Goal: Task Accomplishment & Management: Use online tool/utility

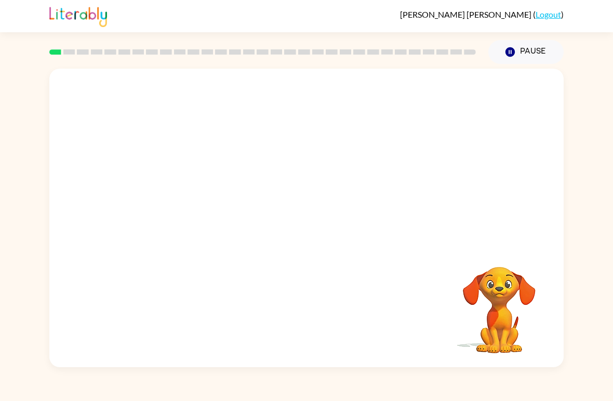
click at [179, 208] on video "Your browser must support playing .mp4 files to use Literably. Please try using…" at bounding box center [306, 157] width 515 height 176
click at [184, 200] on video "Your browser must support playing .mp4 files to use Literably. Please try using…" at bounding box center [306, 157] width 515 height 176
click at [187, 195] on video "Your browser must support playing .mp4 files to use Literably. Please try using…" at bounding box center [306, 157] width 515 height 176
click at [182, 201] on video "Your browser must support playing .mp4 files to use Literably. Please try using…" at bounding box center [306, 157] width 515 height 176
click at [186, 202] on video "Your browser must support playing .mp4 files to use Literably. Please try using…" at bounding box center [306, 157] width 515 height 176
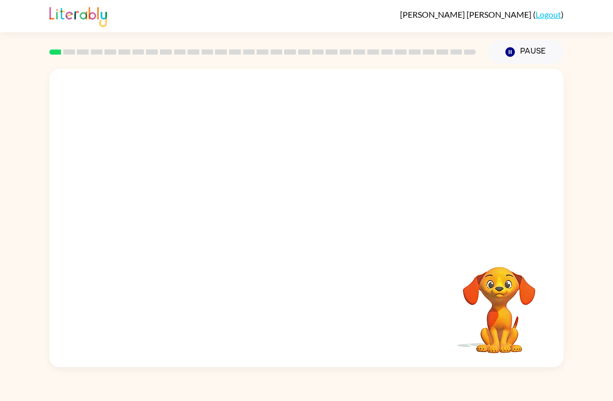
click at [186, 201] on video "Your browser must support playing .mp4 files to use Literably. Please try using…" at bounding box center [306, 157] width 515 height 176
click at [192, 198] on video "Your browser must support playing .mp4 files to use Literably. Please try using…" at bounding box center [306, 157] width 515 height 176
click at [327, 227] on button "button" at bounding box center [306, 223] width 67 height 38
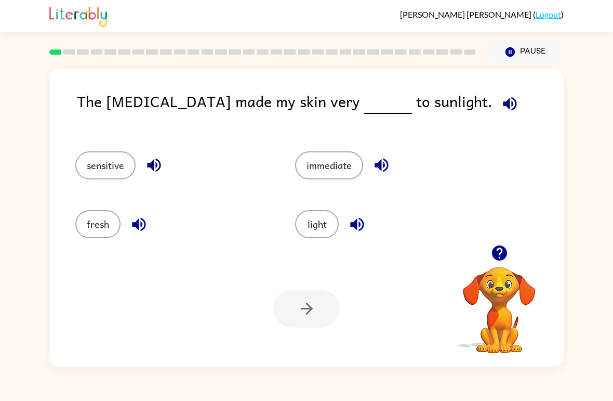
click at [410, 312] on div "Your browser must support playing .mp4 files to use Literably. Please try using…" at bounding box center [306, 308] width 515 height 117
click at [94, 166] on button "sensitive" at bounding box center [105, 165] width 60 height 28
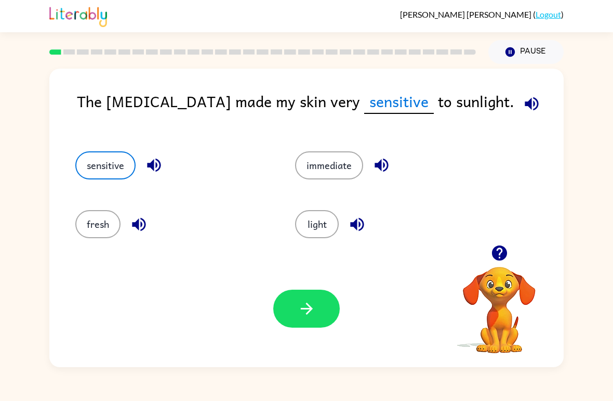
click at [290, 305] on button "button" at bounding box center [306, 309] width 67 height 38
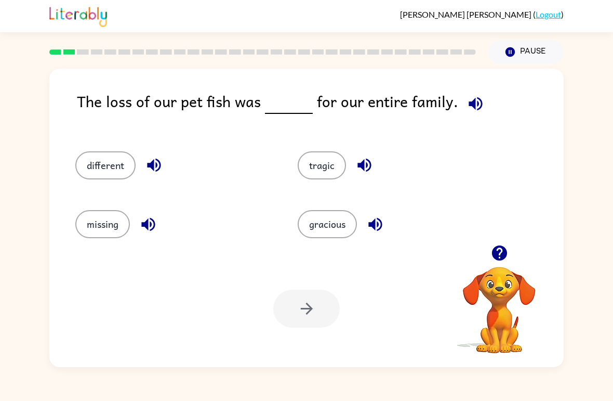
click at [319, 166] on button "tragic" at bounding box center [322, 165] width 48 height 28
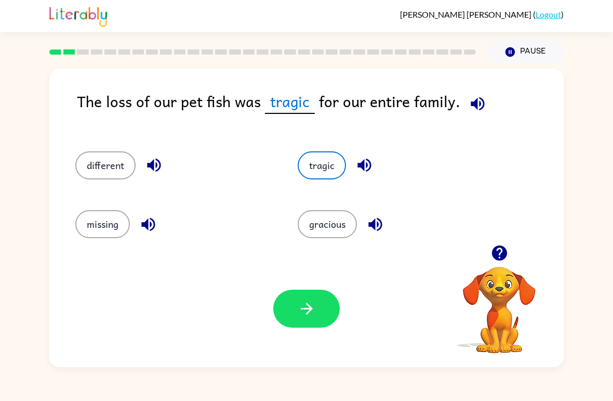
click at [300, 317] on icon "button" at bounding box center [307, 308] width 18 height 18
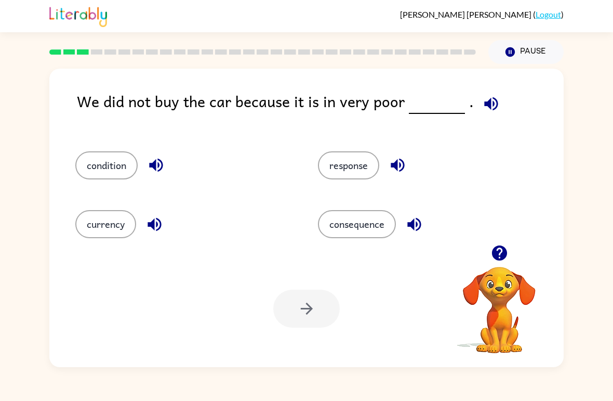
click at [97, 169] on button "condition" at bounding box center [106, 165] width 62 height 28
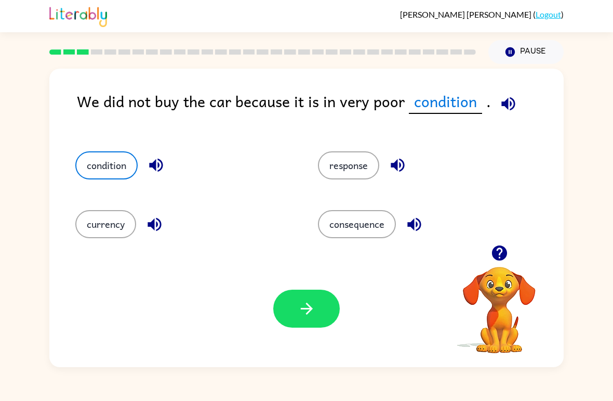
click at [300, 305] on icon "button" at bounding box center [307, 308] width 18 height 18
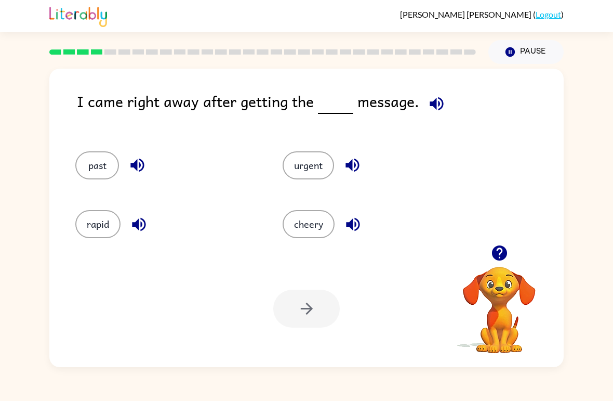
click at [284, 172] on button "urgent" at bounding box center [308, 165] width 51 height 28
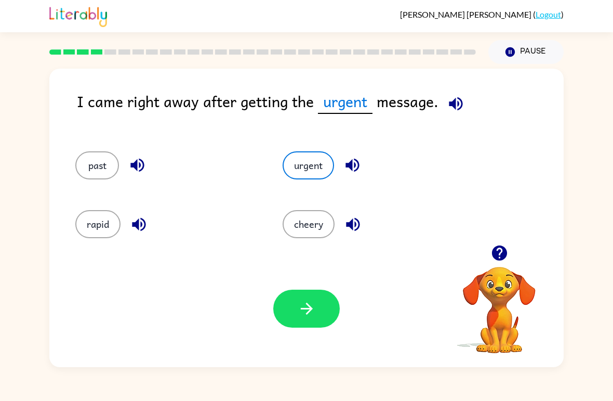
click at [300, 303] on icon "button" at bounding box center [307, 308] width 18 height 18
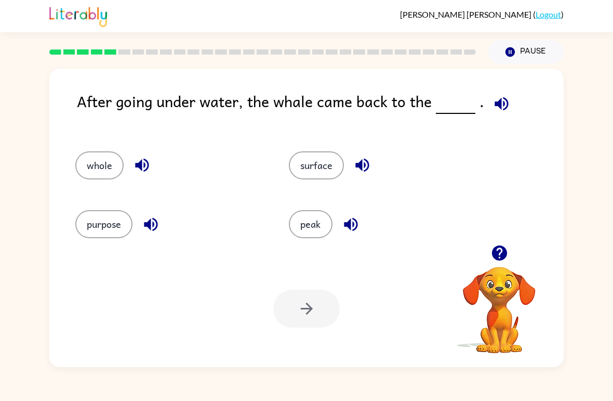
click at [304, 238] on button "peak" at bounding box center [311, 224] width 44 height 28
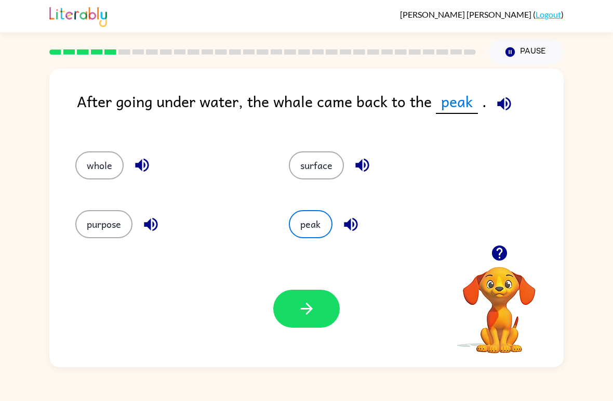
click at [308, 170] on button "surface" at bounding box center [316, 165] width 55 height 28
click at [300, 316] on icon "button" at bounding box center [307, 308] width 18 height 18
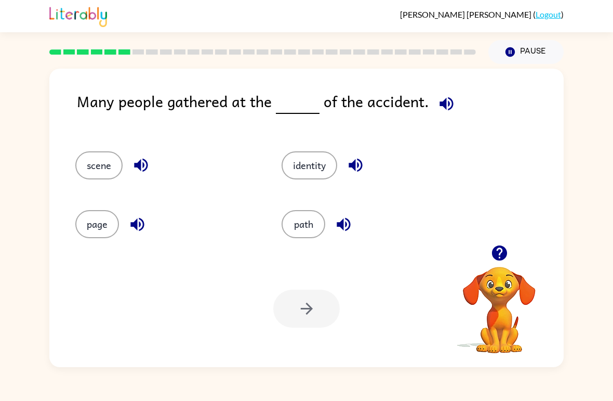
click at [316, 220] on button "path" at bounding box center [304, 224] width 44 height 28
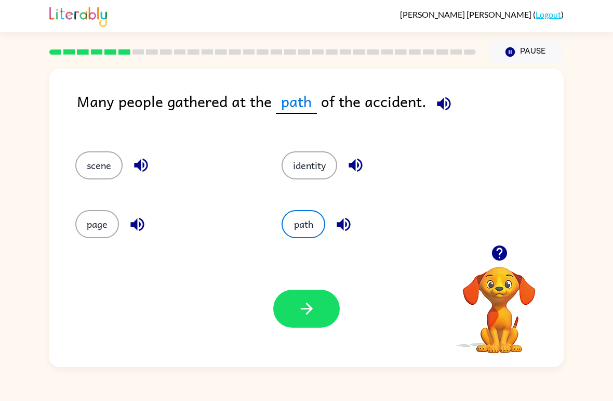
click at [331, 296] on button "button" at bounding box center [306, 309] width 67 height 38
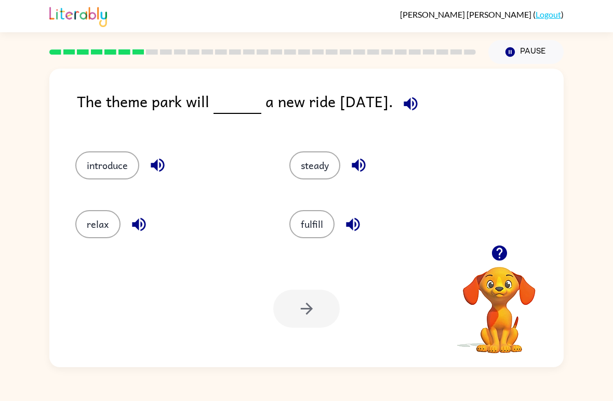
click at [88, 160] on button "introduce" at bounding box center [107, 165] width 64 height 28
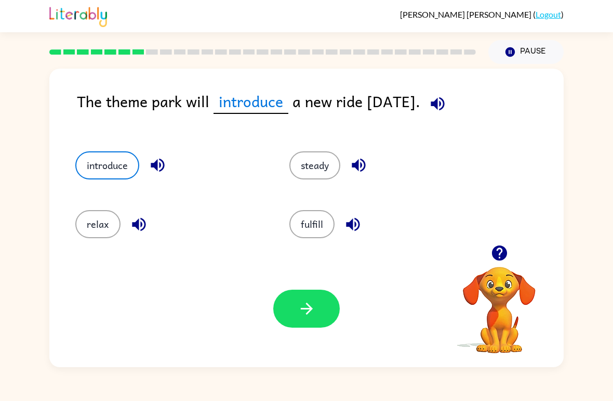
click at [294, 301] on button "button" at bounding box center [306, 309] width 67 height 38
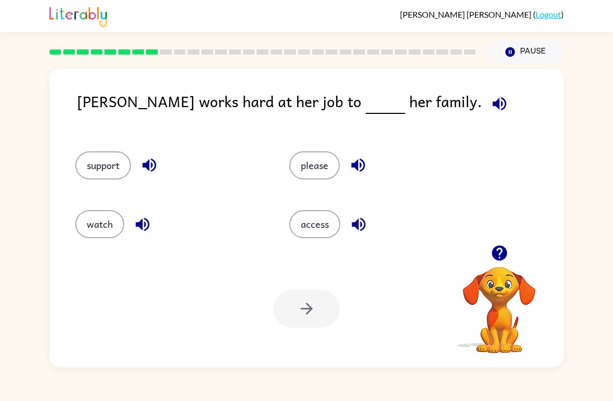
click at [91, 163] on button "support" at bounding box center [103, 165] width 56 height 28
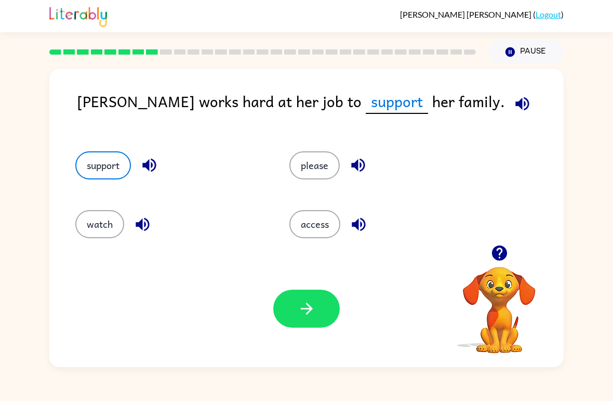
click at [322, 321] on button "button" at bounding box center [306, 309] width 67 height 38
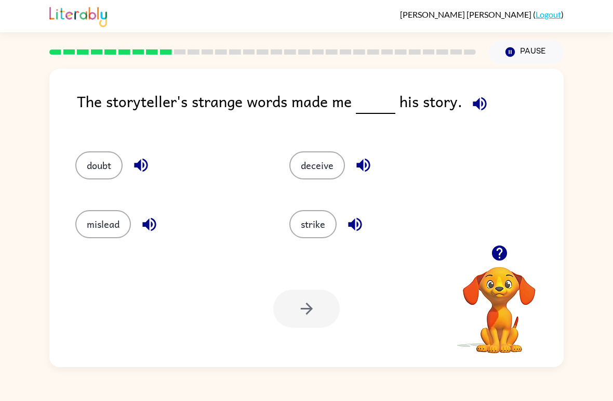
click at [95, 228] on button "mislead" at bounding box center [103, 224] width 56 height 28
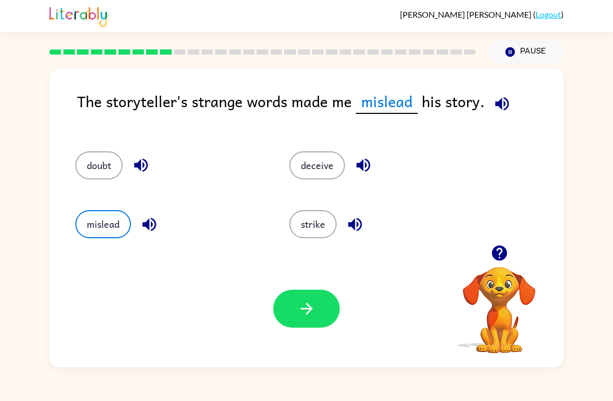
click at [86, 173] on button "doubt" at bounding box center [98, 165] width 47 height 28
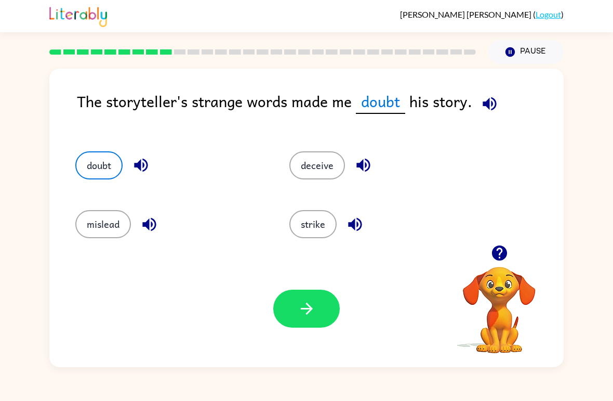
click at [307, 174] on button "deceive" at bounding box center [318, 165] width 56 height 28
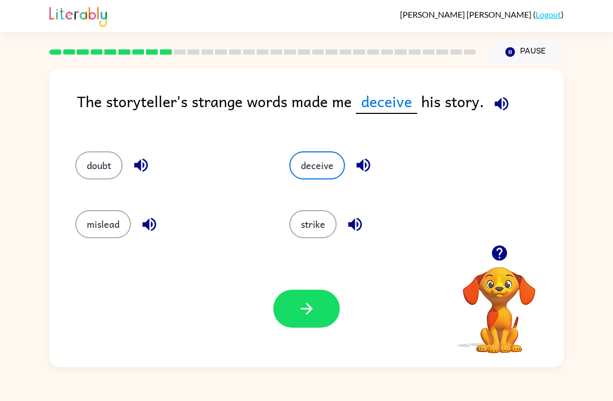
click at [297, 237] on button "strike" at bounding box center [313, 224] width 47 height 28
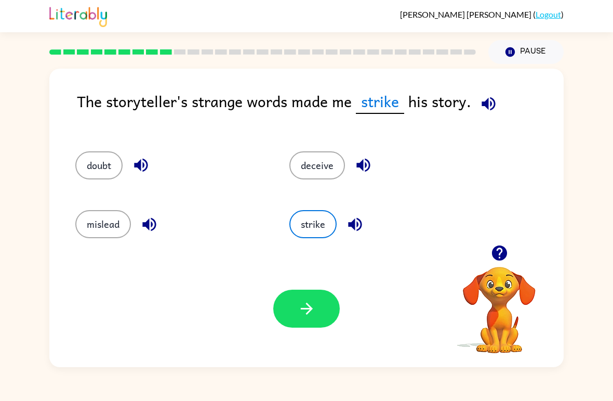
click at [78, 166] on button "doubt" at bounding box center [98, 165] width 47 height 28
click at [296, 312] on button "button" at bounding box center [306, 309] width 67 height 38
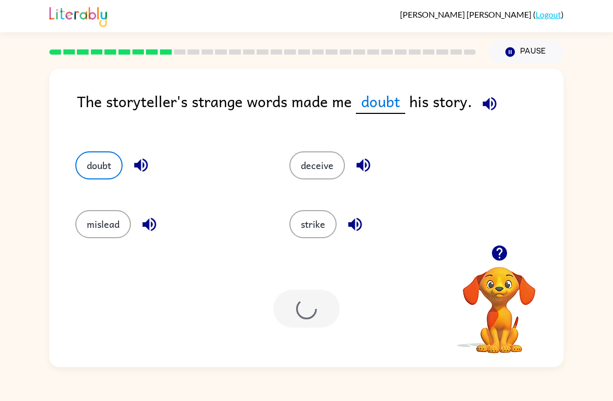
click at [492, 102] on icon "button" at bounding box center [490, 104] width 18 height 18
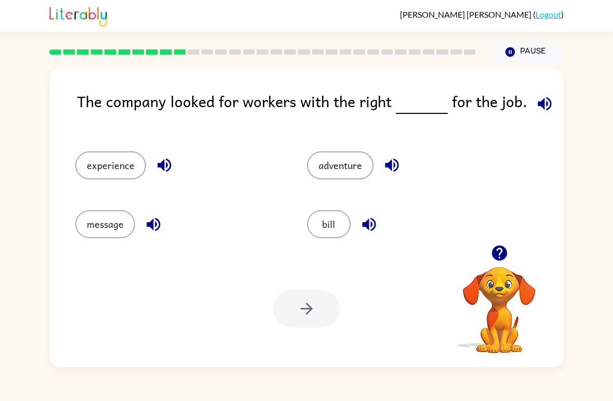
click at [91, 174] on button "experience" at bounding box center [110, 165] width 71 height 28
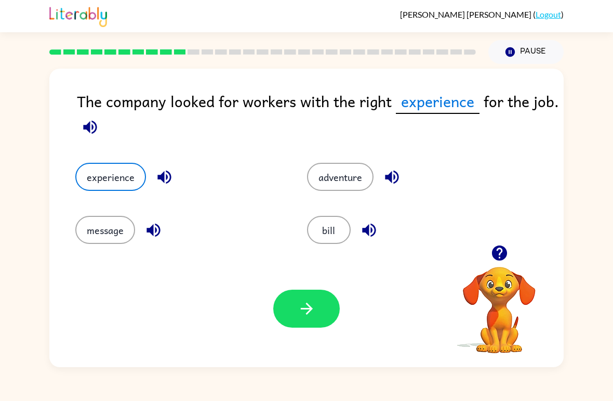
click at [318, 311] on button "button" at bounding box center [306, 309] width 67 height 38
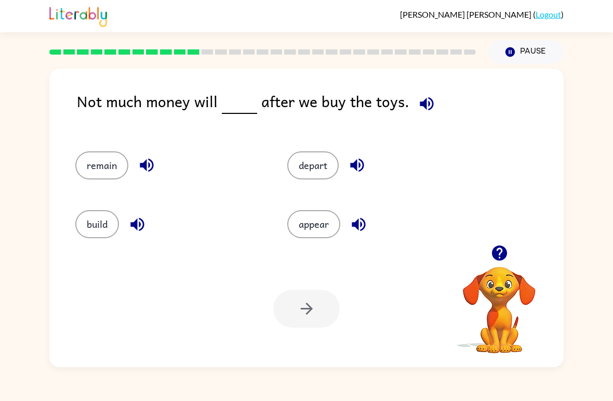
click at [88, 168] on button "remain" at bounding box center [101, 165] width 53 height 28
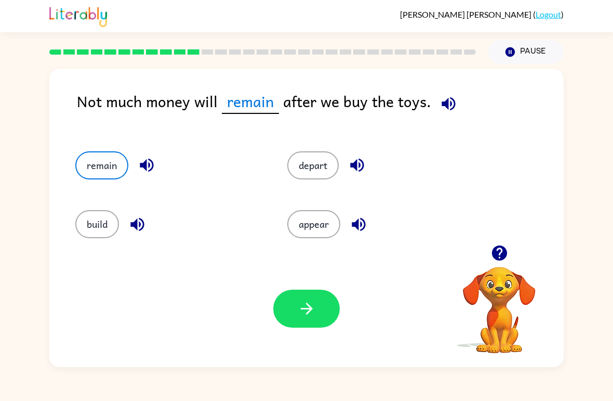
click at [288, 291] on button "button" at bounding box center [306, 309] width 67 height 38
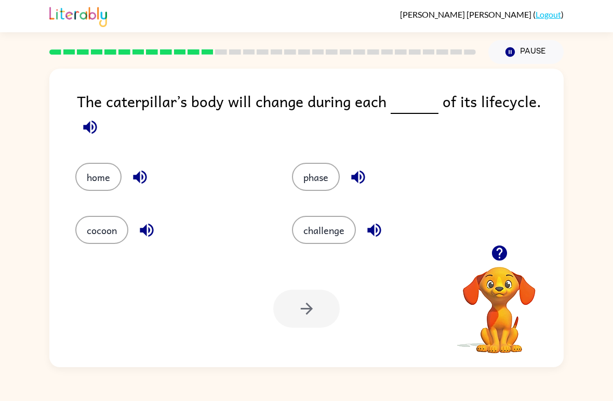
click at [307, 191] on button "phase" at bounding box center [316, 177] width 48 height 28
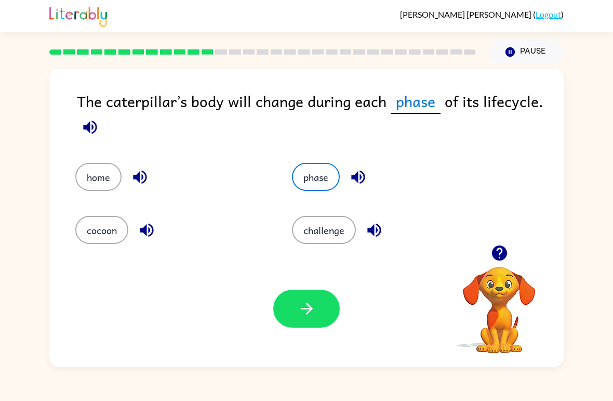
click at [308, 304] on icon "button" at bounding box center [307, 308] width 18 height 18
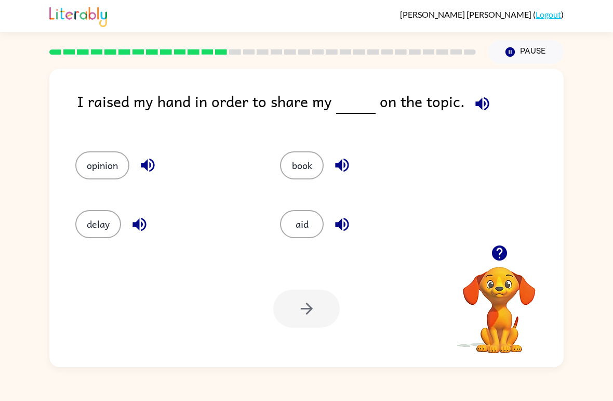
click at [91, 162] on button "opinion" at bounding box center [102, 165] width 54 height 28
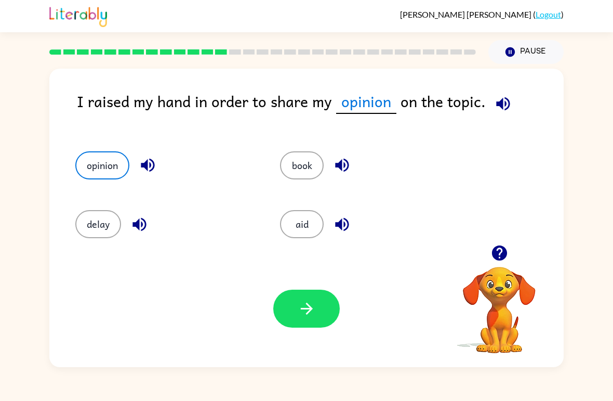
click at [288, 305] on button "button" at bounding box center [306, 309] width 67 height 38
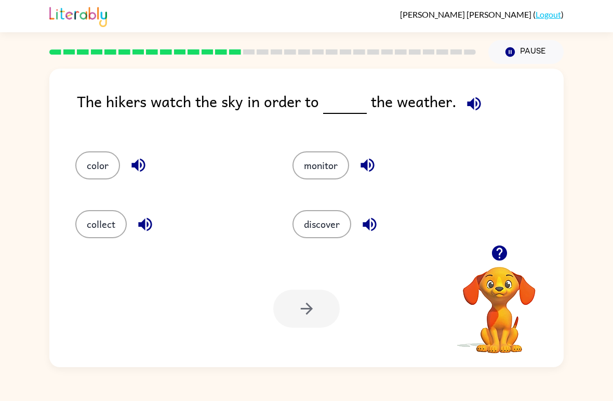
click at [526, 54] on button "Pause Pause" at bounding box center [526, 52] width 75 height 24
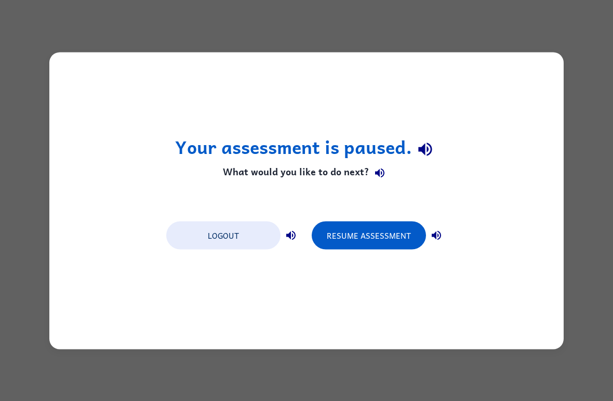
click at [395, 237] on button "Resume Assessment" at bounding box center [369, 235] width 114 height 28
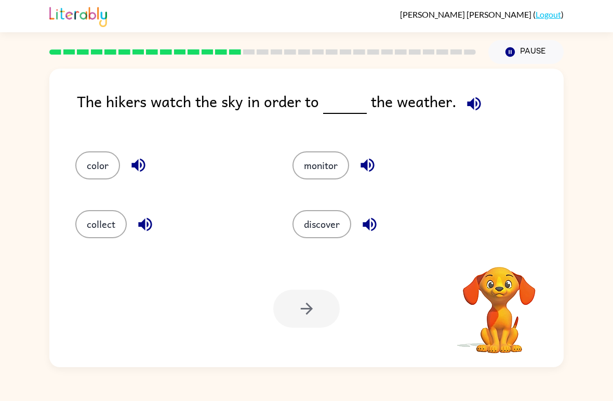
click at [479, 107] on icon "button" at bounding box center [474, 104] width 18 height 18
click at [470, 114] on button "button" at bounding box center [474, 103] width 27 height 27
click at [476, 100] on icon "button" at bounding box center [474, 104] width 18 height 18
click at [349, 215] on div "discover" at bounding box center [389, 224] width 193 height 28
click at [340, 226] on button "discover" at bounding box center [322, 224] width 59 height 28
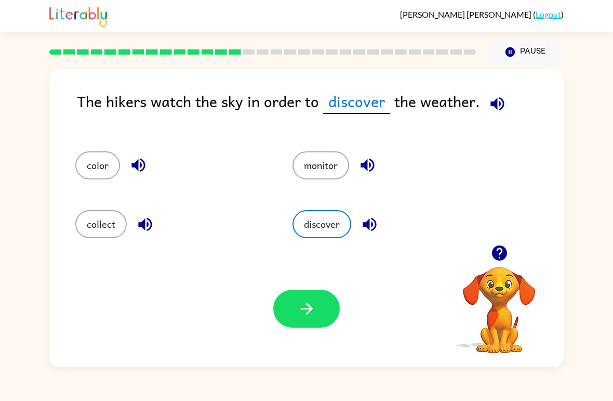
click at [312, 300] on icon "button" at bounding box center [307, 308] width 18 height 18
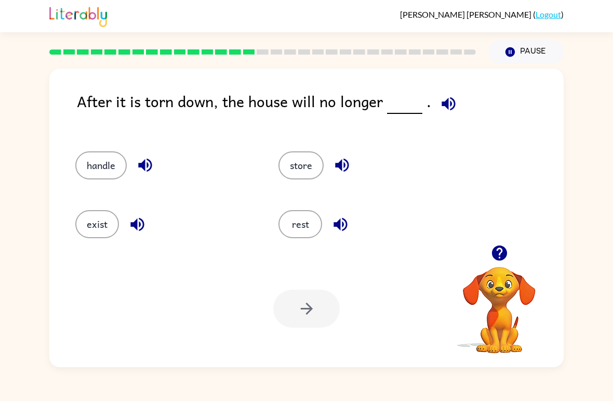
click at [84, 229] on button "exist" at bounding box center [97, 224] width 44 height 28
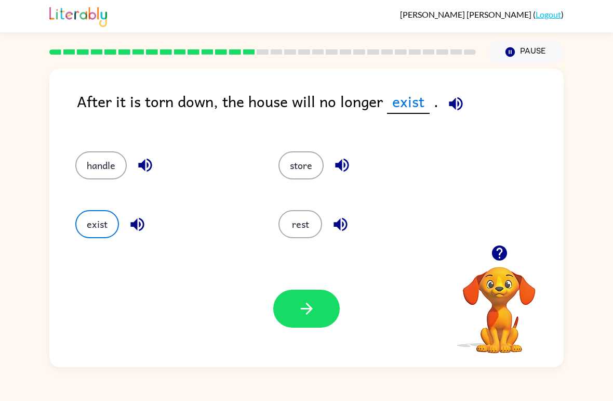
click at [288, 309] on button "button" at bounding box center [306, 309] width 67 height 38
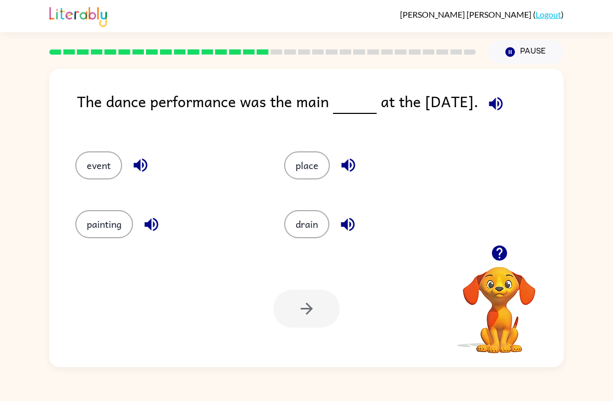
click at [55, 172] on div "The dance performance was the main at the [DATE]. event place painting drain Yo…" at bounding box center [306, 218] width 515 height 298
click at [80, 174] on button "event" at bounding box center [98, 165] width 47 height 28
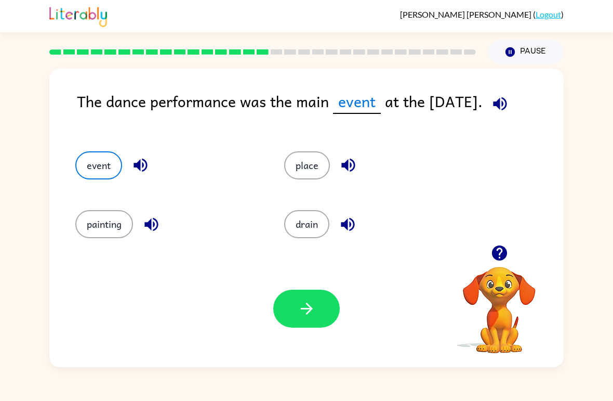
click at [291, 324] on button "button" at bounding box center [306, 309] width 67 height 38
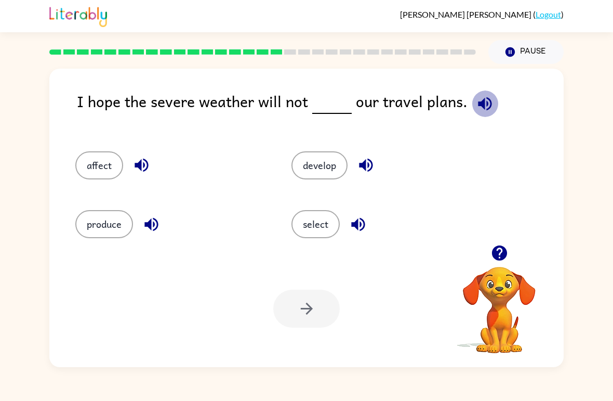
click at [483, 110] on icon "button" at bounding box center [485, 104] width 14 height 14
click at [115, 165] on button "affect" at bounding box center [99, 165] width 48 height 28
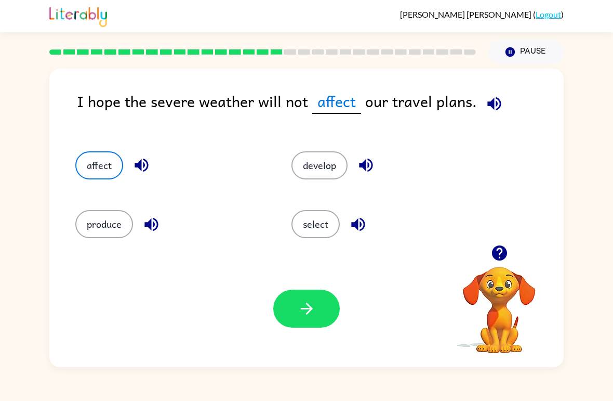
click at [310, 312] on icon "button" at bounding box center [307, 308] width 18 height 18
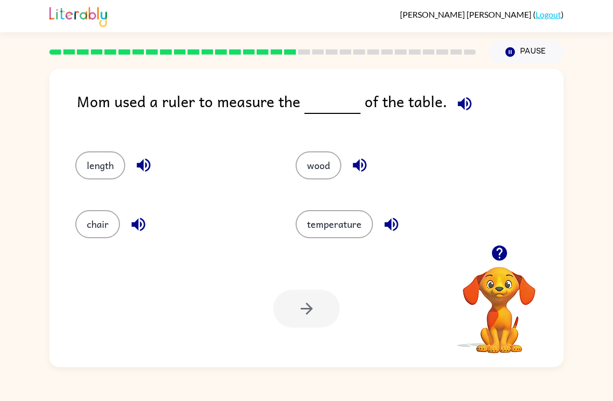
click at [115, 177] on button "length" at bounding box center [100, 165] width 50 height 28
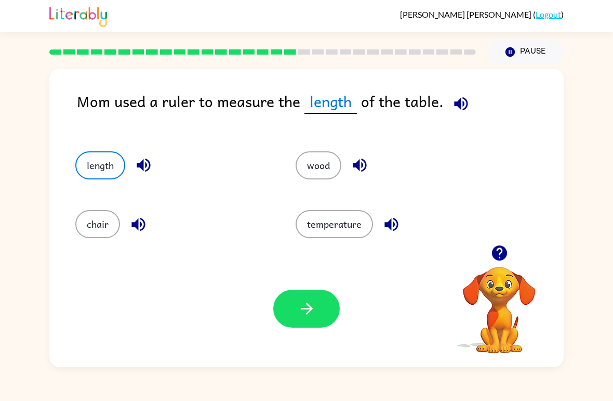
click at [314, 309] on icon "button" at bounding box center [307, 308] width 18 height 18
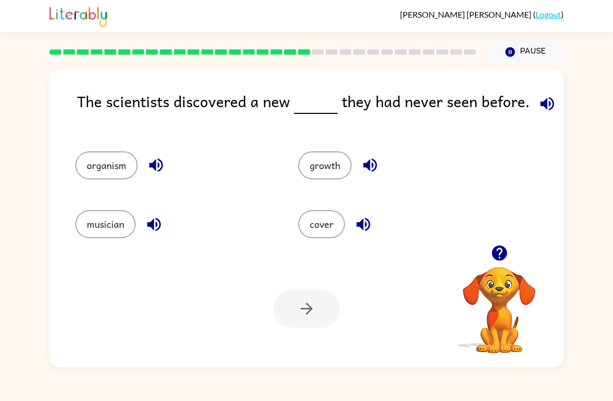
click at [291, 302] on div at bounding box center [306, 309] width 67 height 38
click at [90, 173] on button "organism" at bounding box center [106, 165] width 62 height 28
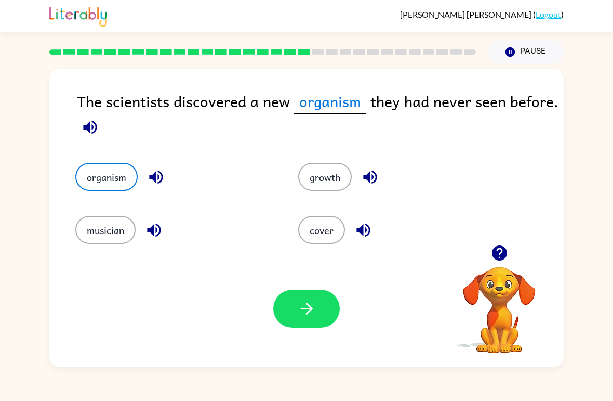
click at [300, 309] on icon "button" at bounding box center [307, 308] width 18 height 18
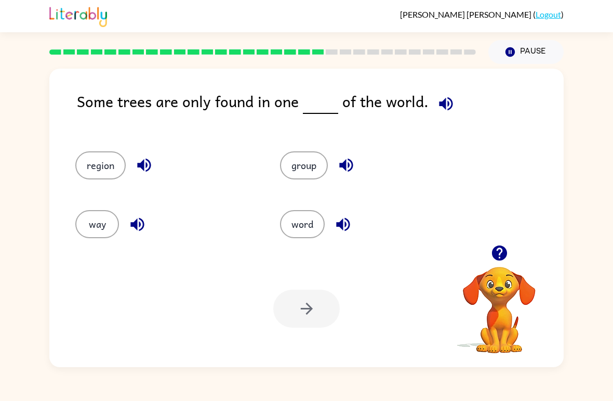
click at [86, 175] on button "region" at bounding box center [100, 165] width 50 height 28
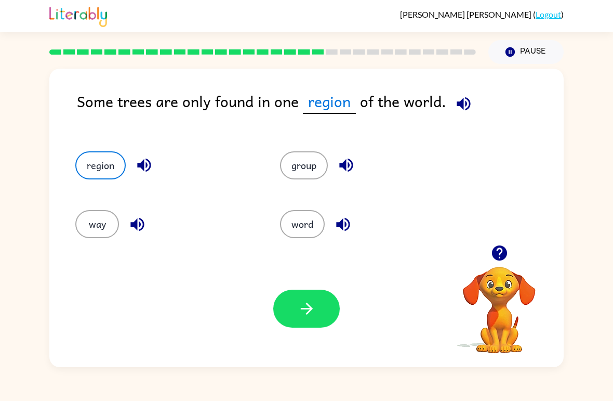
click at [318, 310] on button "button" at bounding box center [306, 309] width 67 height 38
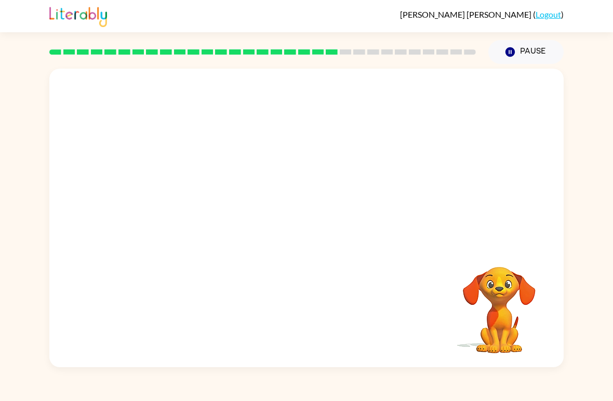
click at [212, 216] on video "Your browser must support playing .mp4 files to use Literably. Please try using…" at bounding box center [306, 157] width 515 height 176
click at [291, 209] on button "button" at bounding box center [306, 223] width 67 height 38
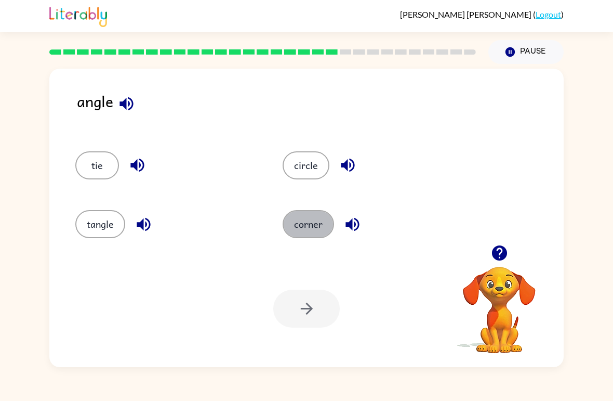
click at [293, 217] on button "corner" at bounding box center [308, 224] width 51 height 28
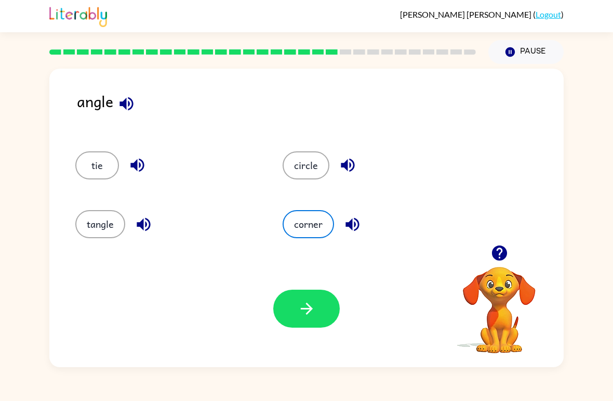
click at [280, 314] on button "button" at bounding box center [306, 309] width 67 height 38
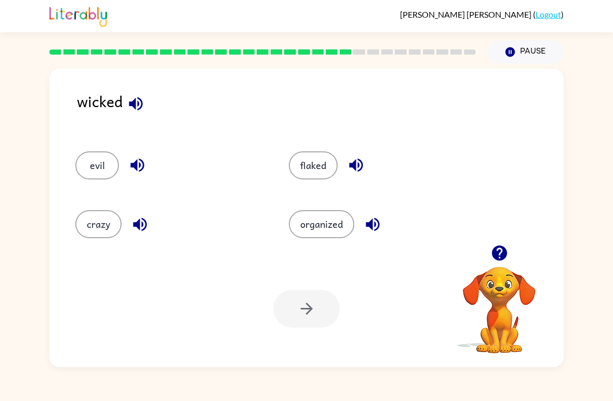
click at [89, 188] on div "evil" at bounding box center [163, 161] width 214 height 59
click at [91, 168] on button "evil" at bounding box center [97, 165] width 44 height 28
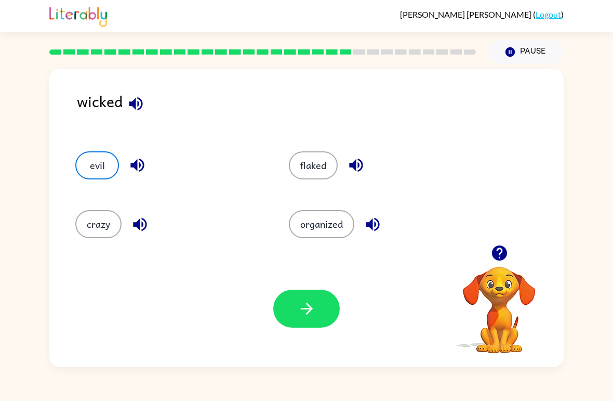
click at [292, 295] on button "button" at bounding box center [306, 309] width 67 height 38
click at [291, 295] on div at bounding box center [306, 309] width 67 height 38
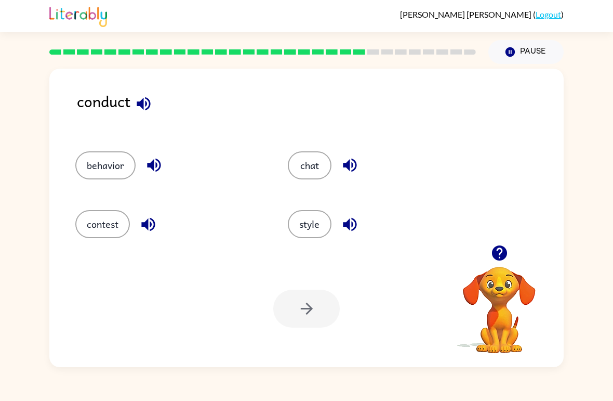
click at [96, 188] on div "behavior" at bounding box center [162, 161] width 213 height 59
click at [95, 166] on button "behavior" at bounding box center [105, 165] width 60 height 28
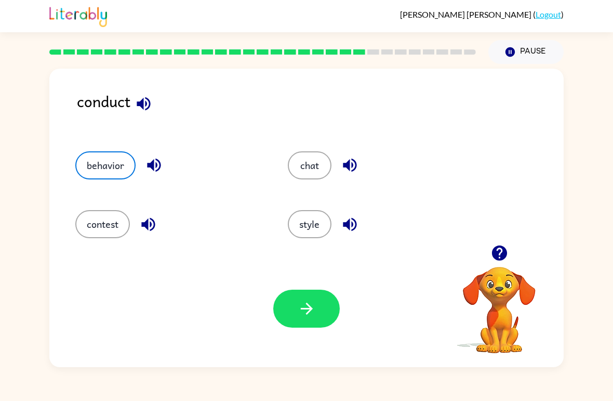
click at [290, 321] on button "button" at bounding box center [306, 309] width 67 height 38
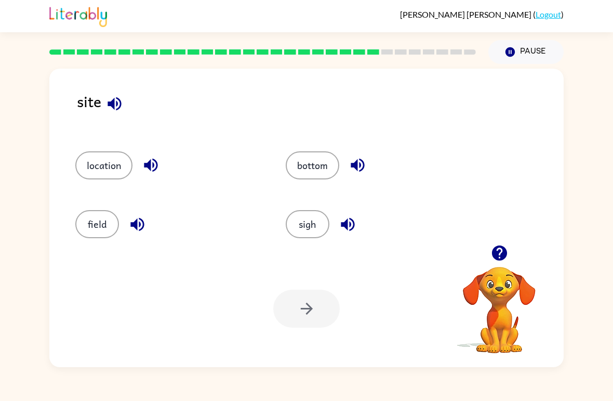
click at [106, 176] on button "location" at bounding box center [103, 165] width 57 height 28
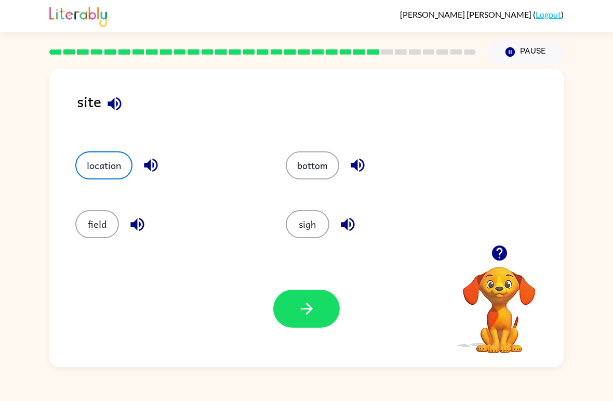
click at [290, 305] on button "button" at bounding box center [306, 309] width 67 height 38
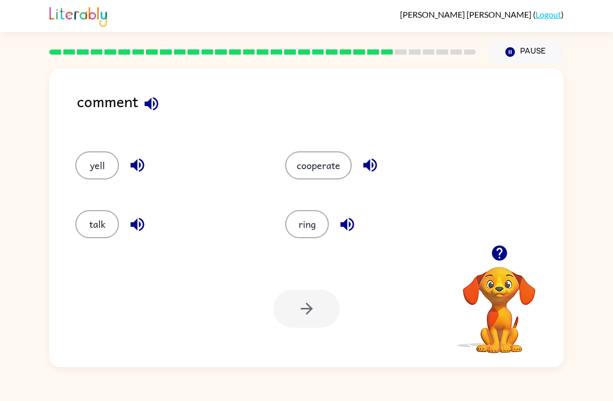
click at [87, 233] on button "talk" at bounding box center [97, 224] width 44 height 28
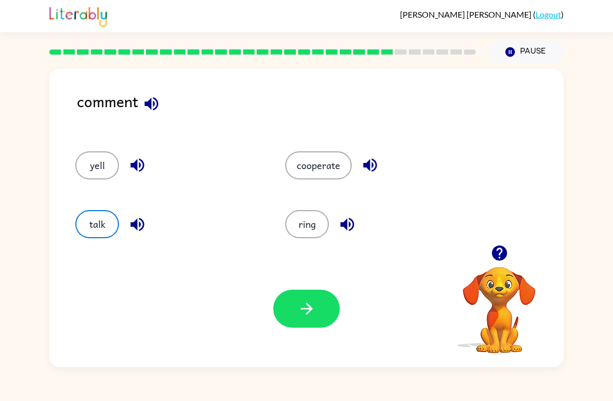
click at [299, 317] on icon "button" at bounding box center [307, 308] width 18 height 18
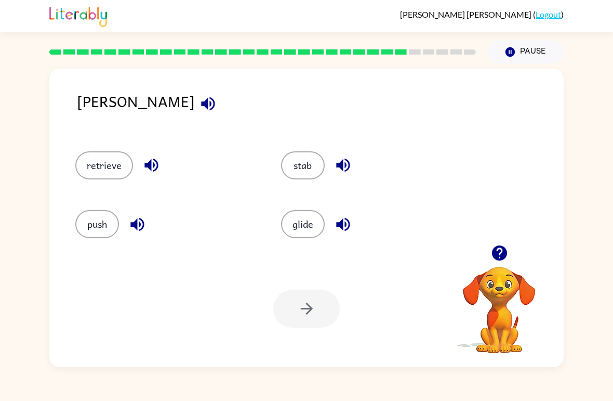
click at [296, 169] on button "stab" at bounding box center [303, 165] width 44 height 28
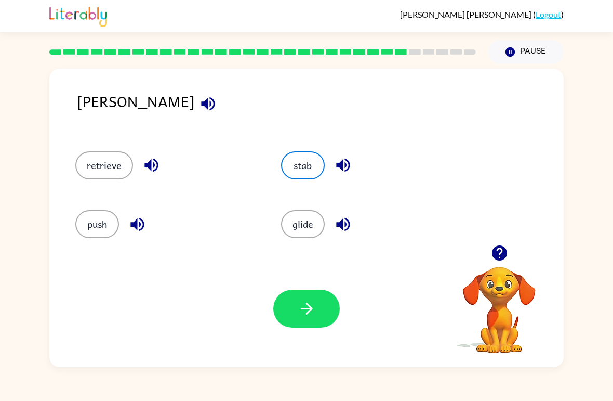
click at [93, 170] on button "retrieve" at bounding box center [104, 165] width 58 height 28
click at [199, 113] on icon "button" at bounding box center [208, 104] width 18 height 18
click at [287, 319] on button "button" at bounding box center [306, 309] width 67 height 38
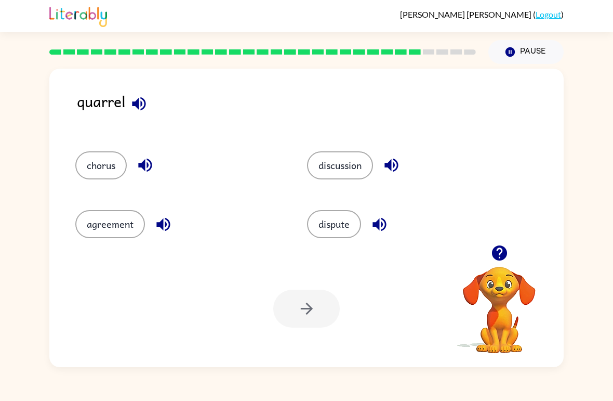
click at [73, 153] on div "chorus" at bounding box center [172, 161] width 232 height 59
click at [98, 169] on button "chorus" at bounding box center [100, 165] width 51 height 28
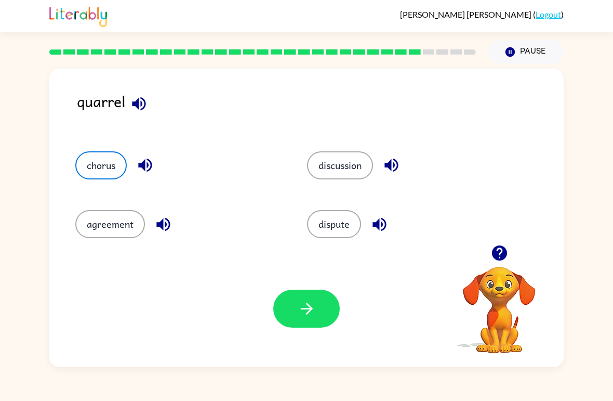
click at [281, 306] on button "button" at bounding box center [306, 309] width 67 height 38
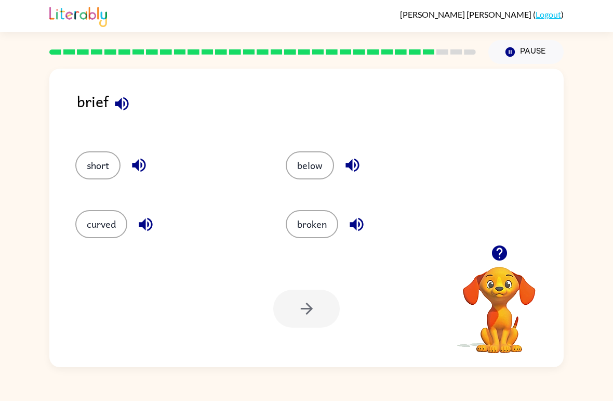
click at [298, 168] on button "below" at bounding box center [310, 165] width 48 height 28
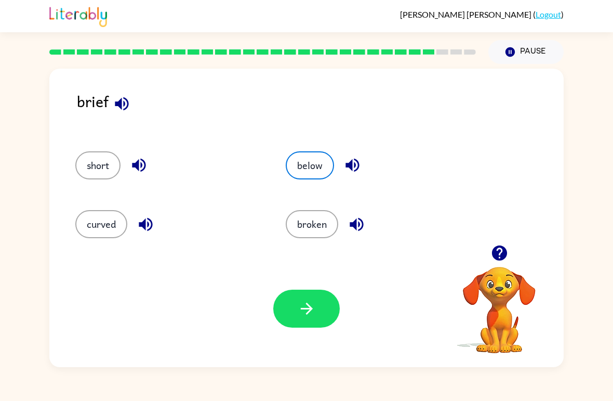
click at [308, 291] on button "button" at bounding box center [306, 309] width 67 height 38
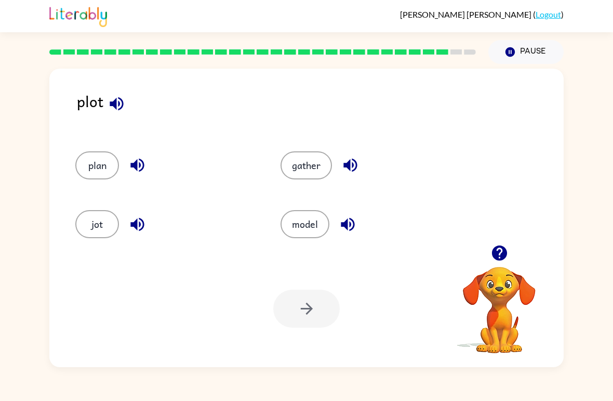
click at [87, 235] on button "jot" at bounding box center [97, 224] width 44 height 28
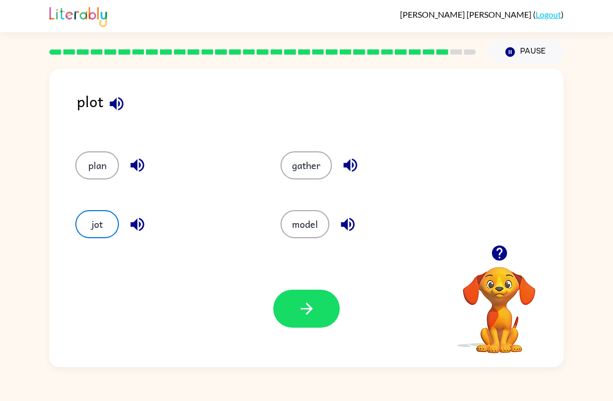
click at [285, 318] on button "button" at bounding box center [306, 309] width 67 height 38
click at [286, 308] on div at bounding box center [306, 309] width 67 height 38
click at [290, 314] on div at bounding box center [306, 309] width 67 height 38
click at [300, 314] on div at bounding box center [306, 309] width 67 height 38
click at [81, 173] on button "plan" at bounding box center [97, 165] width 44 height 28
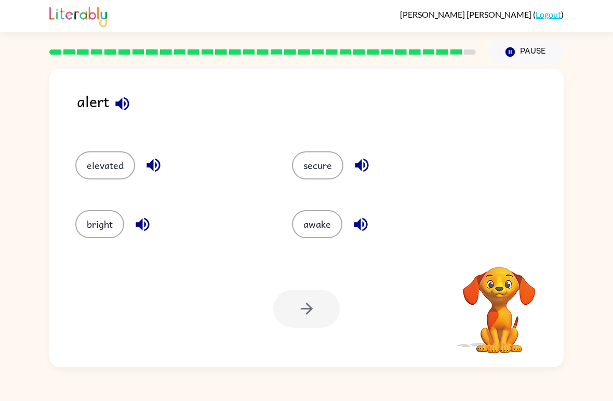
click at [301, 163] on button "secure" at bounding box center [317, 165] width 51 height 28
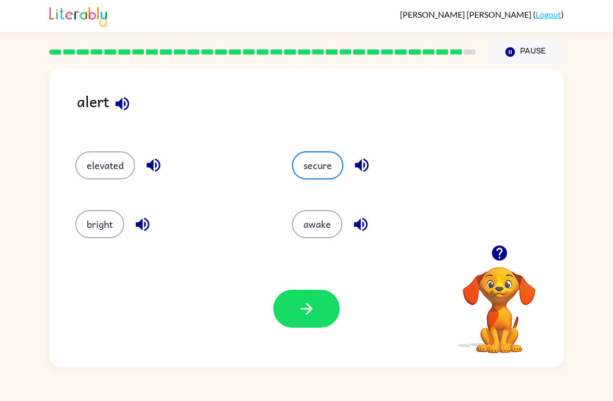
click at [278, 308] on button "button" at bounding box center [306, 309] width 67 height 38
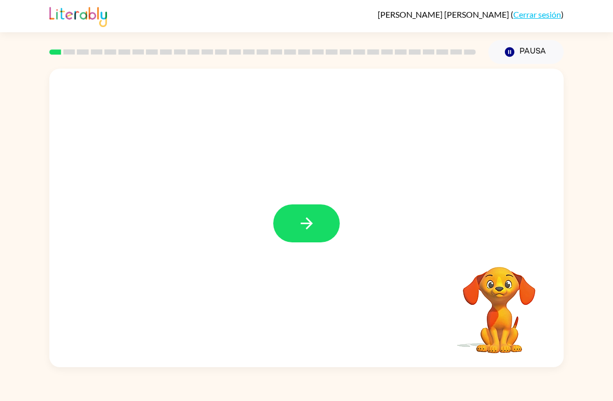
click at [320, 234] on button "button" at bounding box center [306, 223] width 67 height 38
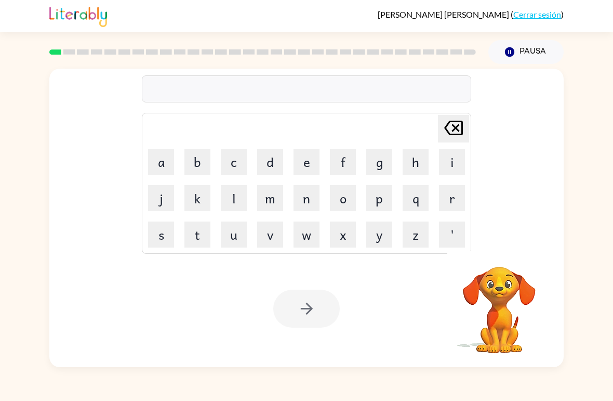
click at [197, 166] on button "b" at bounding box center [198, 162] width 26 height 26
click at [346, 201] on button "o" at bounding box center [343, 198] width 26 height 26
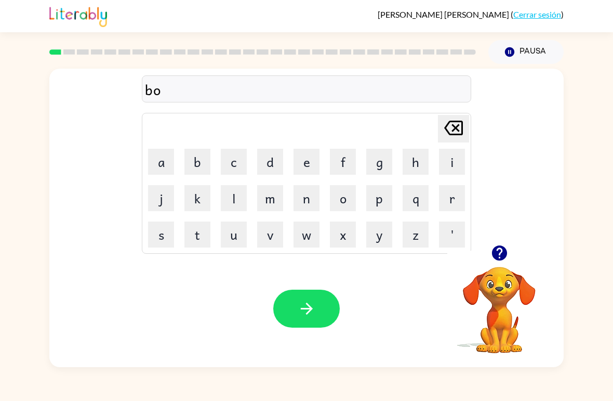
click at [447, 205] on button "r" at bounding box center [452, 198] width 26 height 26
click at [277, 164] on button "d" at bounding box center [270, 162] width 26 height 26
click at [306, 165] on button "e" at bounding box center [307, 162] width 26 height 26
click at [463, 199] on button "r" at bounding box center [452, 198] width 26 height 26
click at [325, 309] on button "button" at bounding box center [306, 309] width 67 height 38
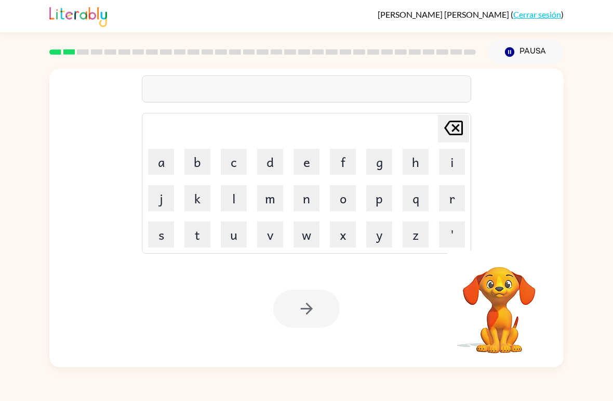
click at [237, 159] on button "c" at bounding box center [234, 162] width 26 height 26
click at [343, 197] on button "o" at bounding box center [343, 198] width 26 height 26
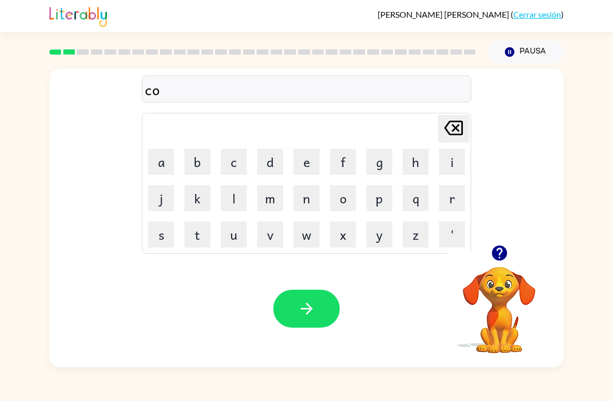
click at [234, 239] on button "u" at bounding box center [234, 234] width 26 height 26
click at [307, 198] on button "n" at bounding box center [307, 198] width 26 height 26
click at [196, 231] on button "t" at bounding box center [198, 234] width 26 height 26
click at [303, 305] on icon "button" at bounding box center [307, 308] width 18 height 18
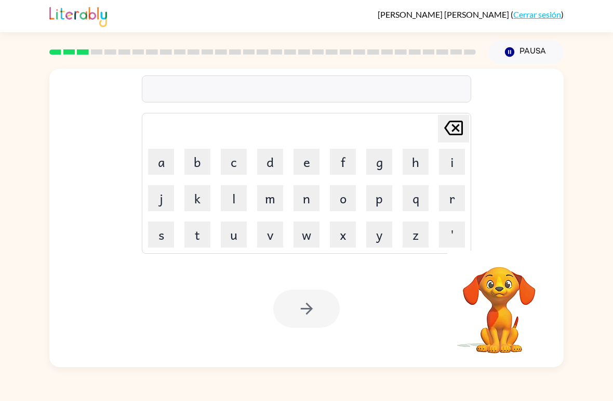
click at [235, 199] on button "l" at bounding box center [234, 198] width 26 height 26
click at [352, 202] on button "o" at bounding box center [343, 198] width 26 height 26
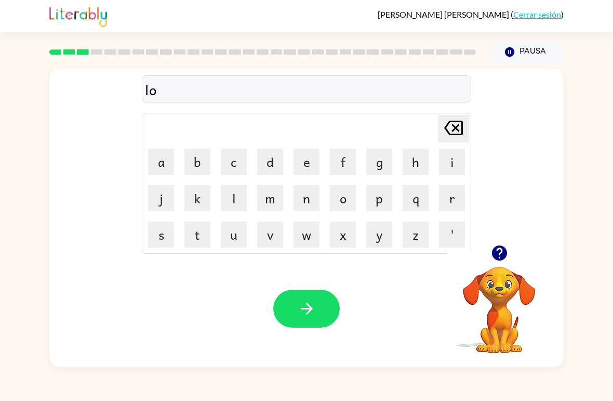
click at [194, 201] on button "k" at bounding box center [198, 198] width 26 height 26
click at [158, 196] on button "j" at bounding box center [161, 198] width 26 height 26
click at [454, 133] on icon "Delete Delete last character input" at bounding box center [453, 127] width 25 height 25
click at [454, 132] on icon "Delete Delete last character input" at bounding box center [453, 127] width 25 height 25
click at [235, 165] on button "c" at bounding box center [234, 162] width 26 height 26
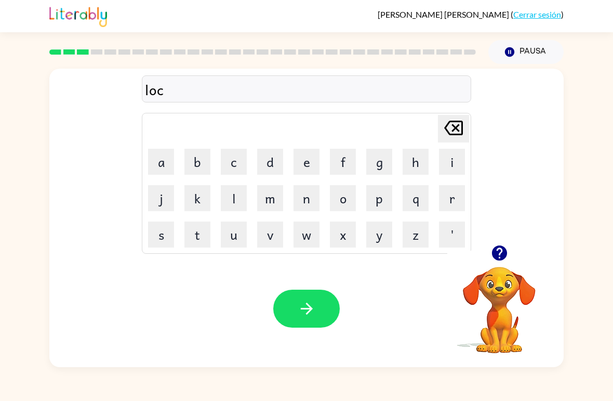
click at [165, 152] on button "a" at bounding box center [161, 162] width 26 height 26
click at [192, 239] on button "t" at bounding box center [198, 234] width 26 height 26
click at [305, 163] on button "e" at bounding box center [307, 162] width 26 height 26
click at [319, 308] on button "button" at bounding box center [306, 309] width 67 height 38
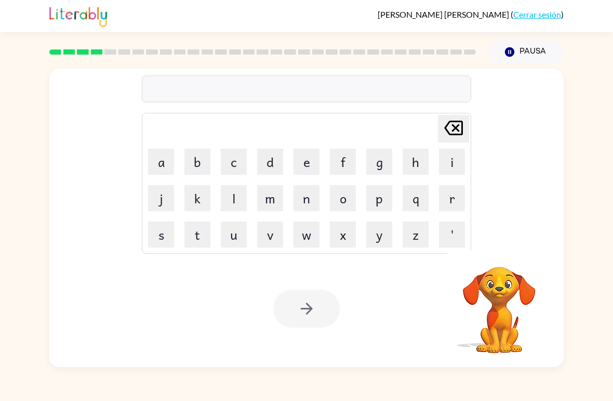
click at [200, 239] on button "t" at bounding box center [198, 234] width 26 height 26
click at [305, 235] on button "w" at bounding box center [307, 234] width 26 height 26
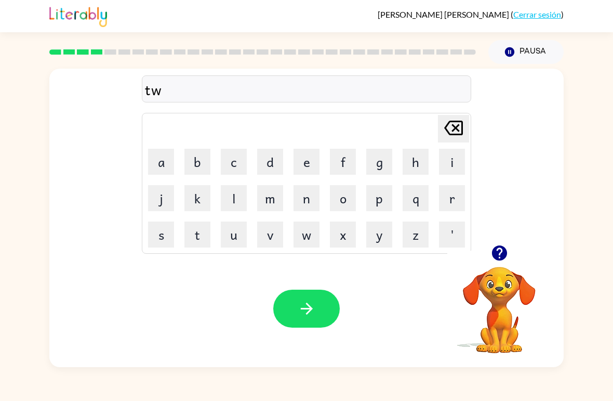
click at [442, 165] on button "i" at bounding box center [452, 162] width 26 height 26
click at [310, 203] on button "n" at bounding box center [307, 198] width 26 height 26
click at [317, 307] on button "button" at bounding box center [306, 309] width 67 height 38
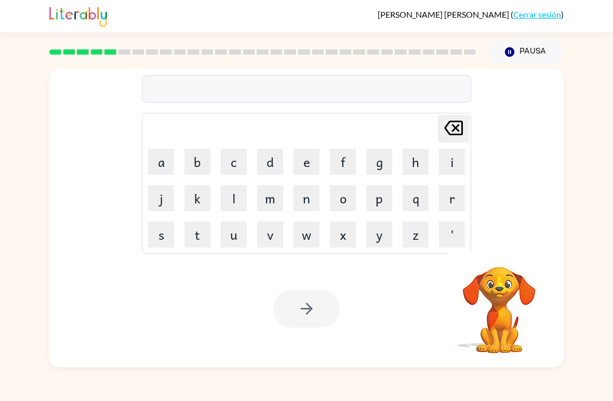
click at [310, 202] on button "n" at bounding box center [307, 198] width 26 height 26
click at [159, 164] on button "a" at bounding box center [161, 162] width 26 height 26
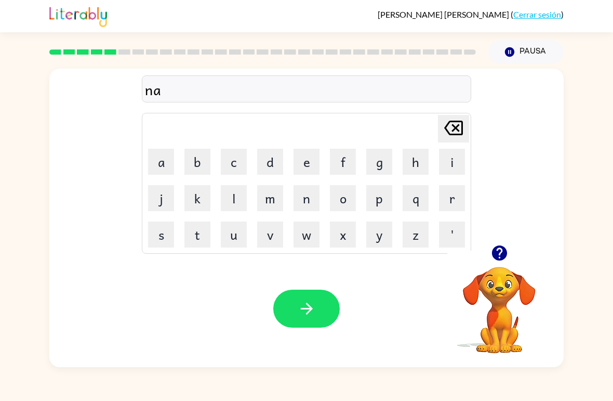
click at [457, 201] on button "r" at bounding box center [452, 198] width 26 height 26
click at [342, 200] on button "o" at bounding box center [343, 198] width 26 height 26
click at [307, 240] on button "w" at bounding box center [307, 234] width 26 height 26
click at [229, 203] on button "l" at bounding box center [234, 198] width 26 height 26
click at [305, 163] on button "e" at bounding box center [307, 162] width 26 height 26
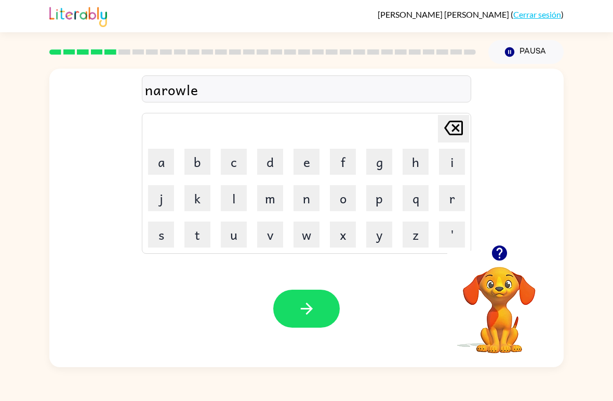
click at [445, 137] on icon "Delete Delete last character input" at bounding box center [453, 127] width 25 height 25
click at [383, 240] on button "y" at bounding box center [379, 234] width 26 height 26
click at [304, 321] on button "button" at bounding box center [306, 309] width 67 height 38
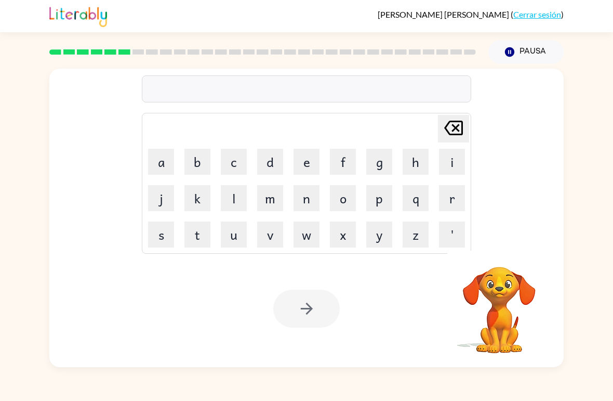
click at [191, 166] on button "b" at bounding box center [198, 162] width 26 height 26
click at [304, 159] on button "e" at bounding box center [307, 162] width 26 height 26
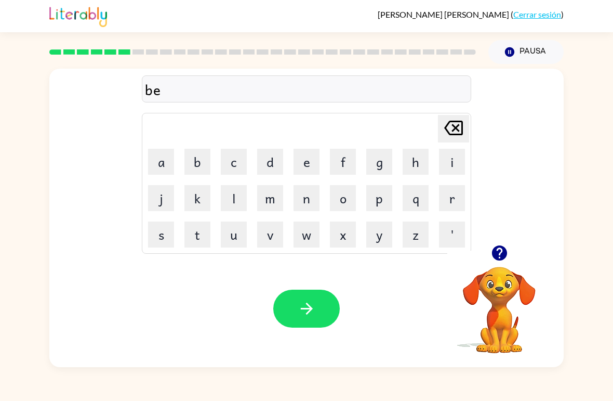
click at [371, 165] on button "g" at bounding box center [379, 162] width 26 height 26
click at [453, 158] on button "i" at bounding box center [452, 162] width 26 height 26
click at [300, 206] on button "n" at bounding box center [307, 198] width 26 height 26
click at [269, 170] on button "d" at bounding box center [270, 162] width 26 height 26
click at [299, 294] on button "button" at bounding box center [306, 309] width 67 height 38
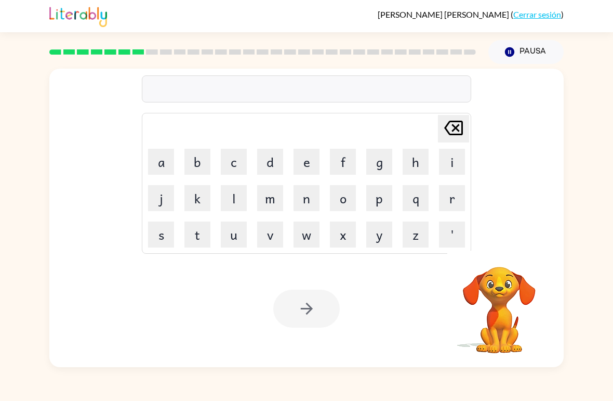
click at [200, 239] on button "t" at bounding box center [198, 234] width 26 height 26
click at [450, 203] on button "r" at bounding box center [452, 198] width 26 height 26
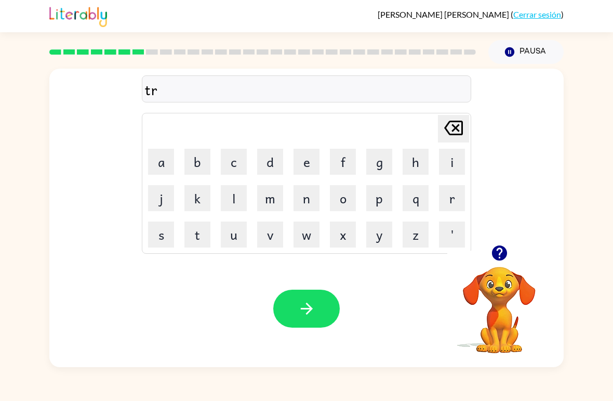
click at [456, 169] on button "i" at bounding box center [452, 162] width 26 height 26
click at [241, 166] on button "c" at bounding box center [234, 162] width 26 height 26
click at [233, 210] on button "l" at bounding box center [234, 198] width 26 height 26
click at [303, 162] on button "e" at bounding box center [307, 162] width 26 height 26
click at [298, 306] on icon "button" at bounding box center [307, 308] width 18 height 18
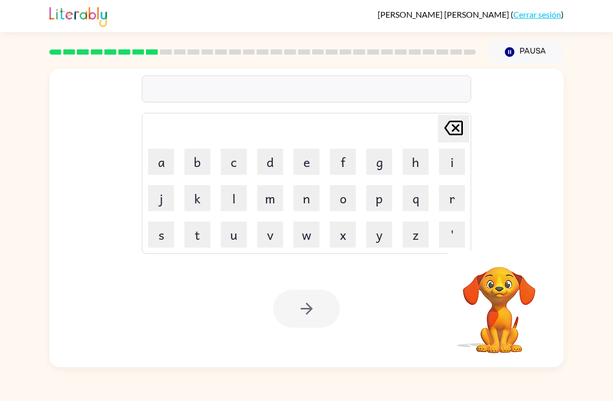
click at [273, 195] on button "m" at bounding box center [270, 198] width 26 height 26
click at [455, 158] on button "i" at bounding box center [452, 162] width 26 height 26
click at [454, 193] on button "r" at bounding box center [452, 198] width 26 height 26
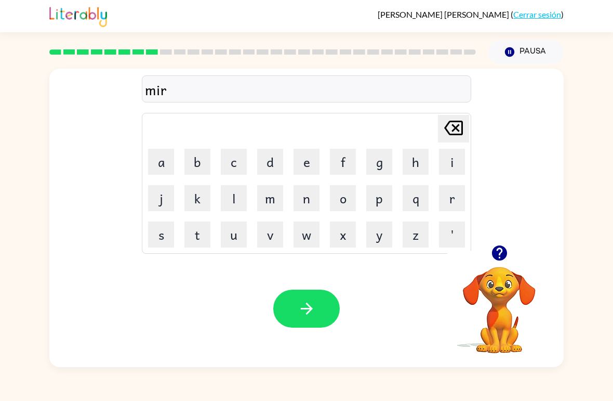
click at [164, 158] on button "a" at bounding box center [161, 162] width 26 height 26
click at [229, 163] on button "c" at bounding box center [234, 162] width 26 height 26
click at [236, 198] on button "l" at bounding box center [234, 198] width 26 height 26
click at [305, 173] on button "e" at bounding box center [307, 162] width 26 height 26
click at [318, 303] on button "button" at bounding box center [306, 309] width 67 height 38
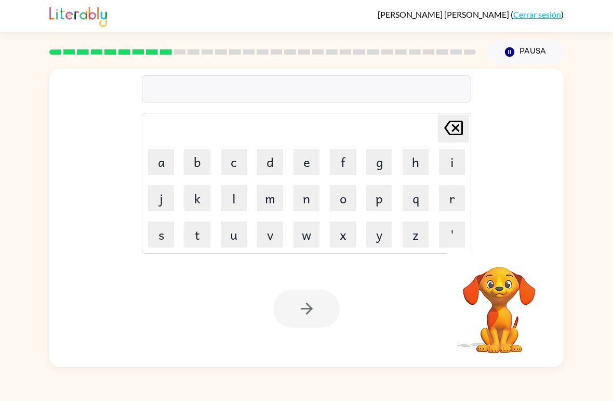
click at [303, 204] on button "n" at bounding box center [307, 198] width 26 height 26
click at [447, 162] on button "i" at bounding box center [452, 162] width 26 height 26
click at [300, 203] on button "n" at bounding box center [307, 198] width 26 height 26
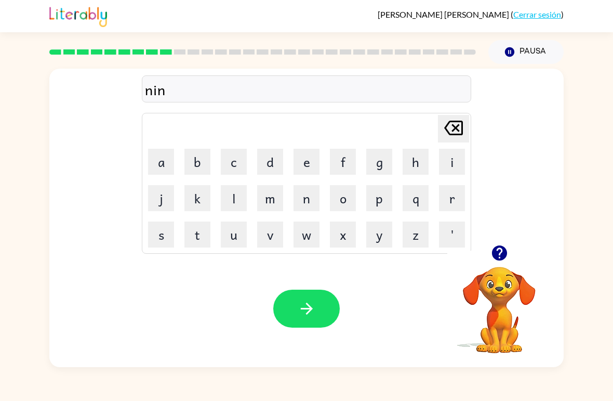
click at [196, 164] on button "b" at bounding box center [198, 162] width 26 height 26
click at [226, 203] on button "l" at bounding box center [234, 198] width 26 height 26
click at [297, 169] on button "e" at bounding box center [307, 162] width 26 height 26
click at [289, 315] on button "button" at bounding box center [306, 309] width 67 height 38
click at [238, 238] on button "u" at bounding box center [234, 234] width 26 height 26
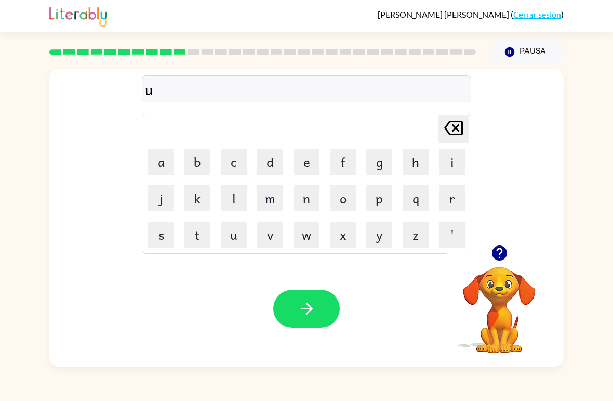
click at [306, 201] on button "n" at bounding box center [307, 198] width 26 height 26
click at [543, 47] on button "Pausa Pausa" at bounding box center [526, 52] width 75 height 24
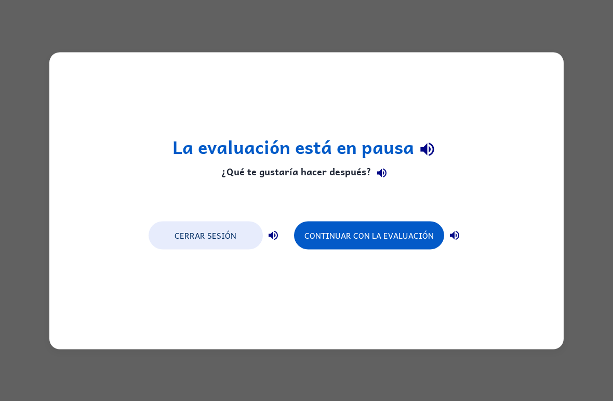
click at [228, 241] on button "Cerrar sesión" at bounding box center [206, 235] width 114 height 28
